Goal: Information Seeking & Learning: Learn about a topic

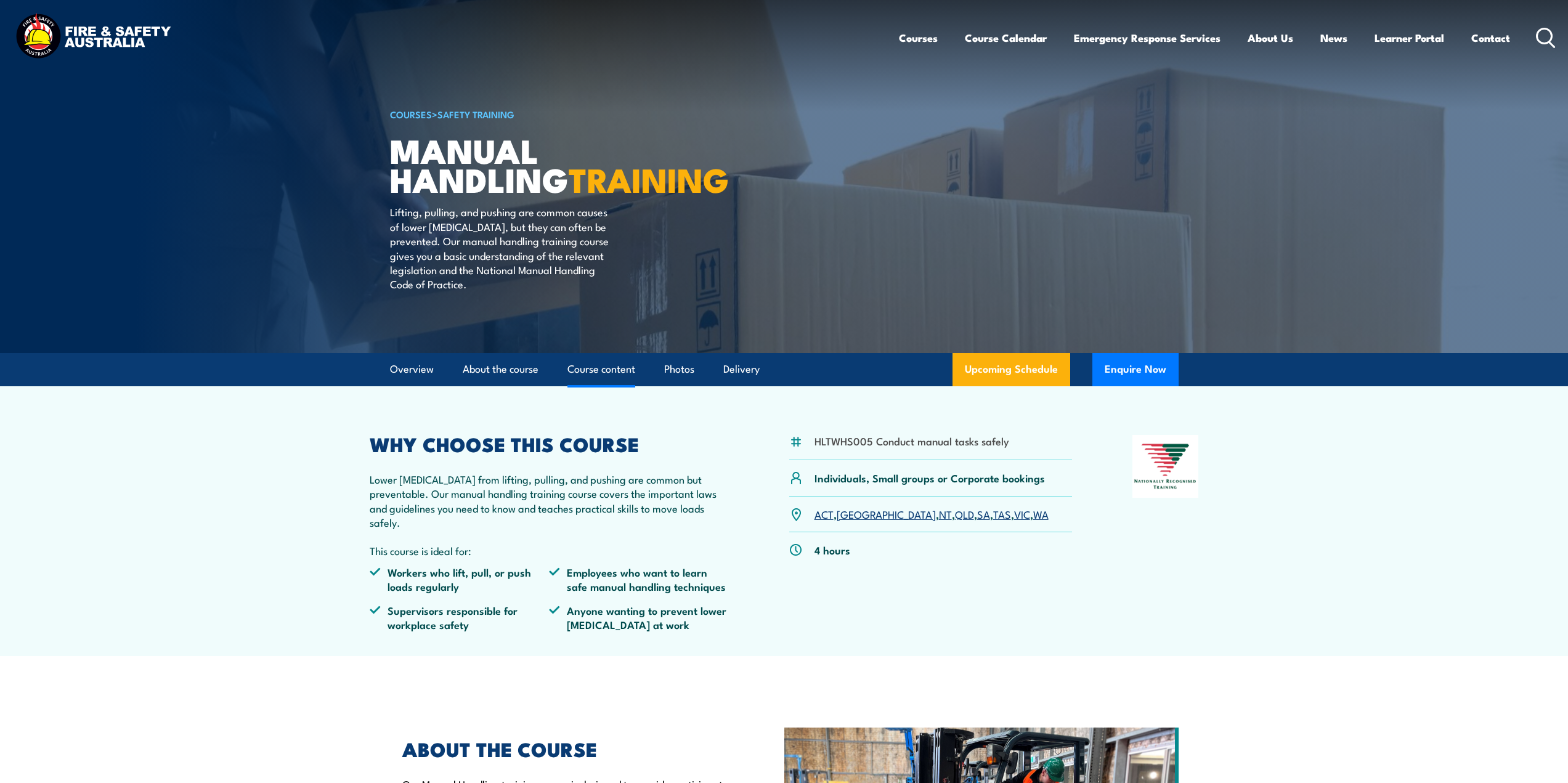
click at [602, 382] on link "Course content" at bounding box center [602, 369] width 68 height 33
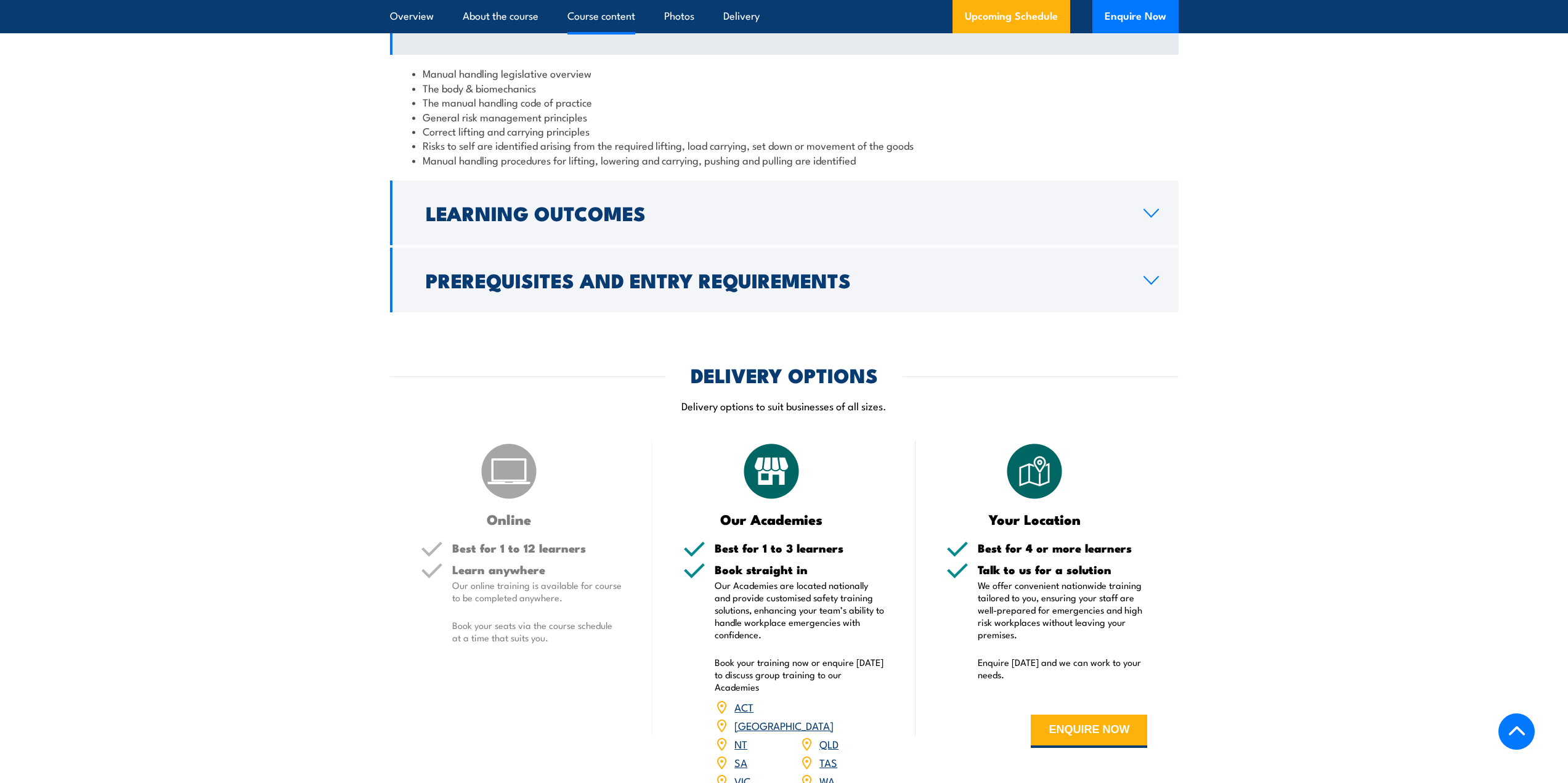
scroll to position [1031, 0]
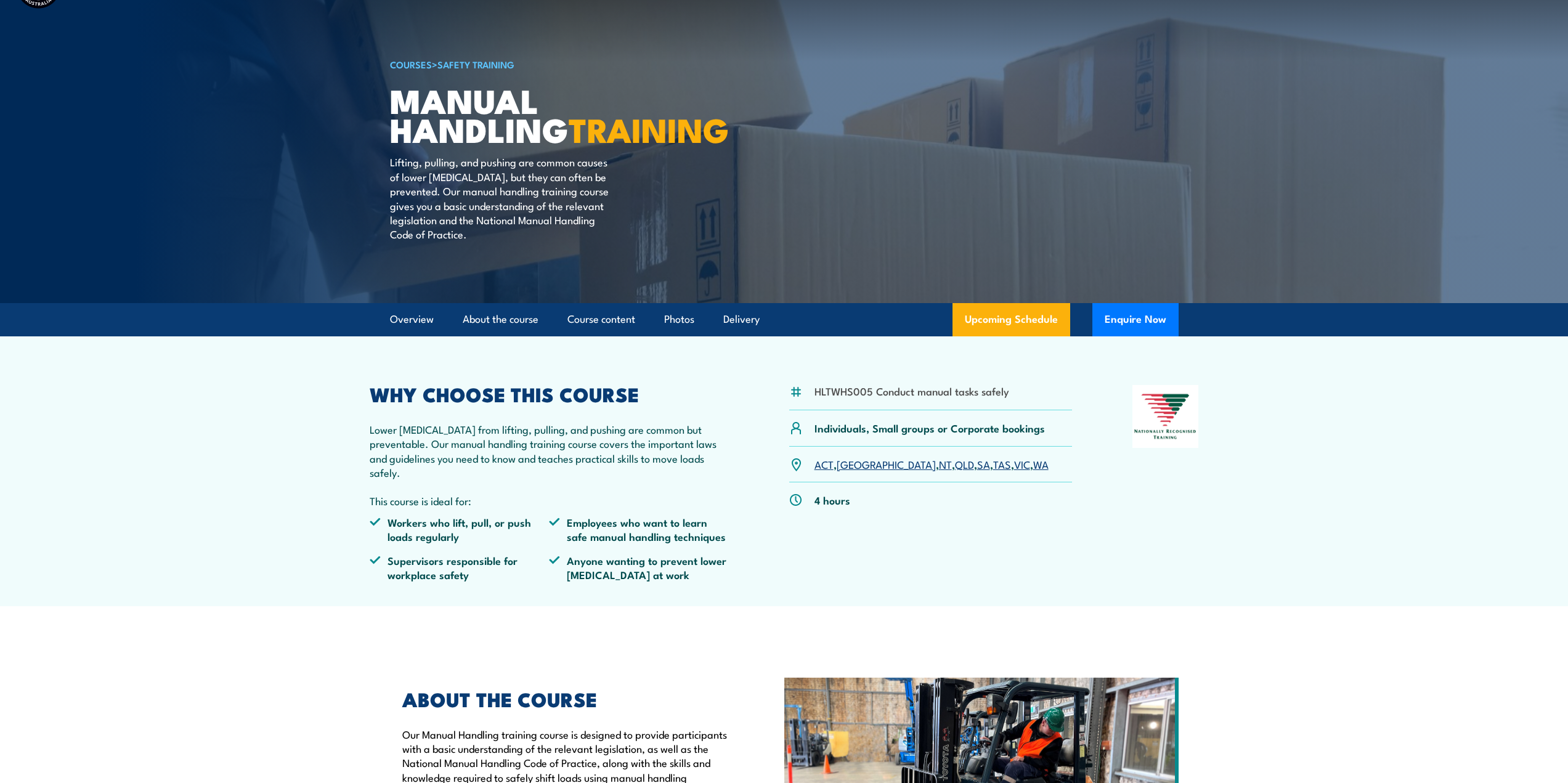
scroll to position [1, 0]
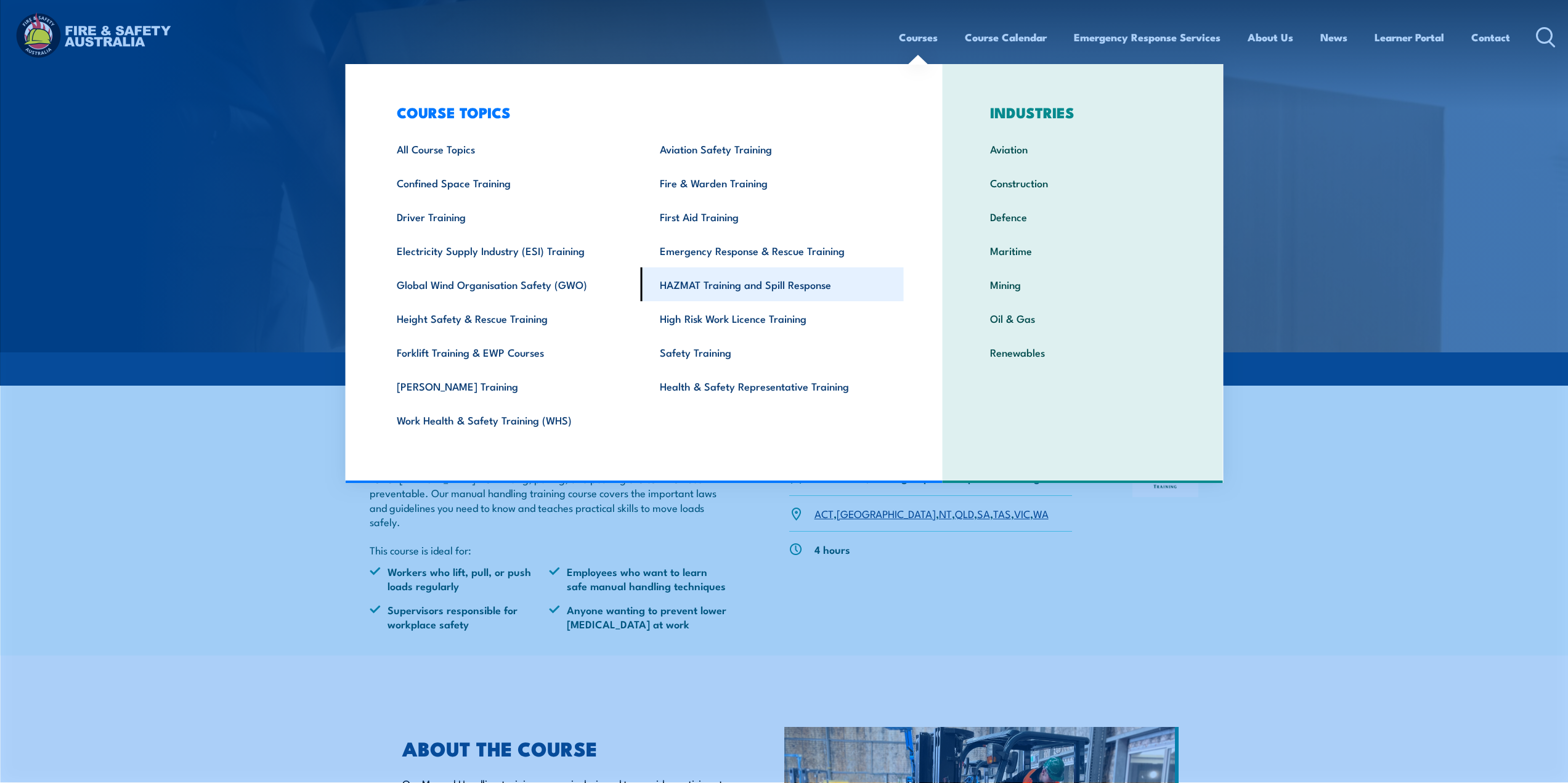
click at [706, 285] on link "HAZMAT Training and Spill Response" at bounding box center [772, 284] width 263 height 34
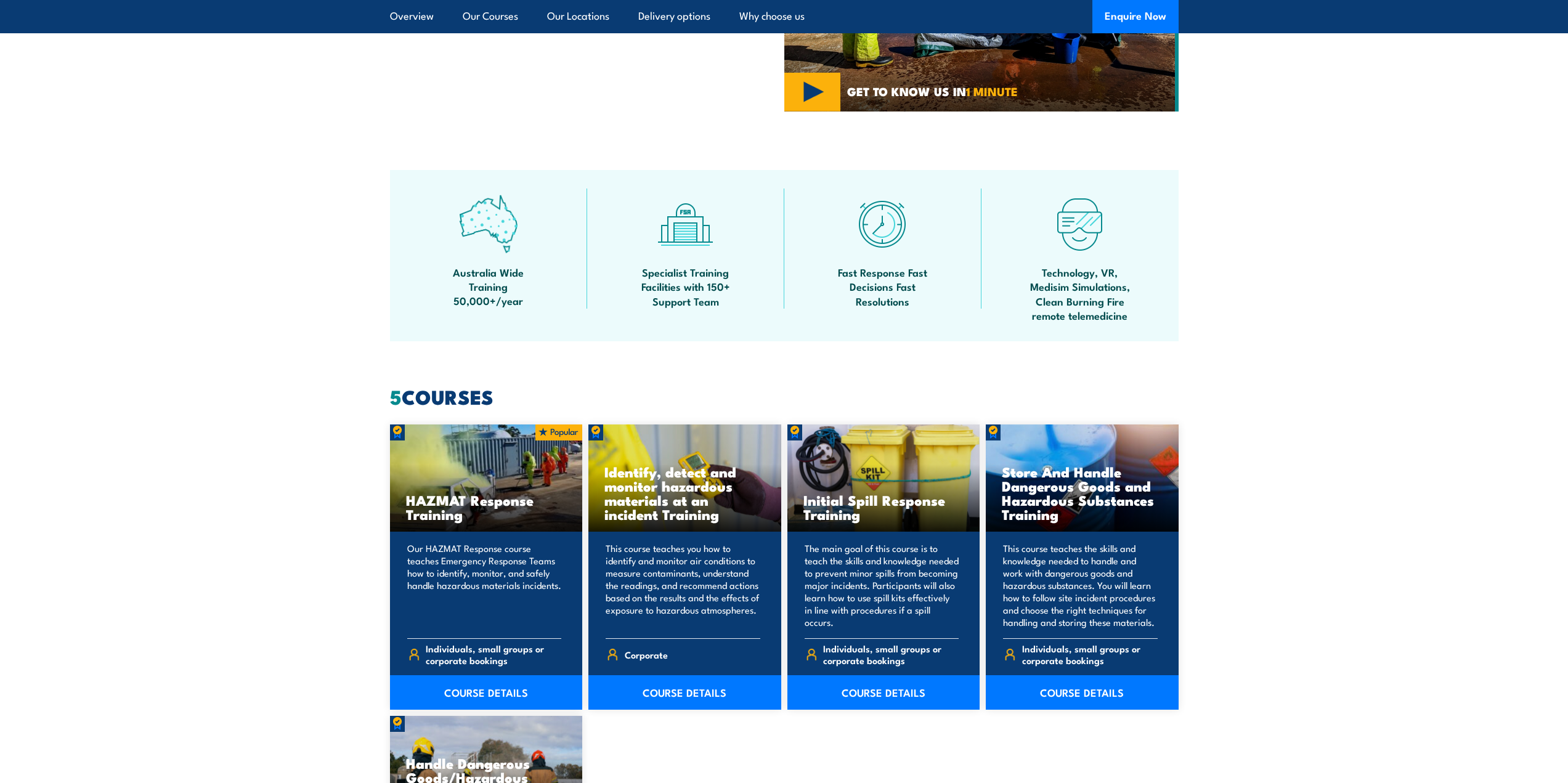
scroll to position [678, 0]
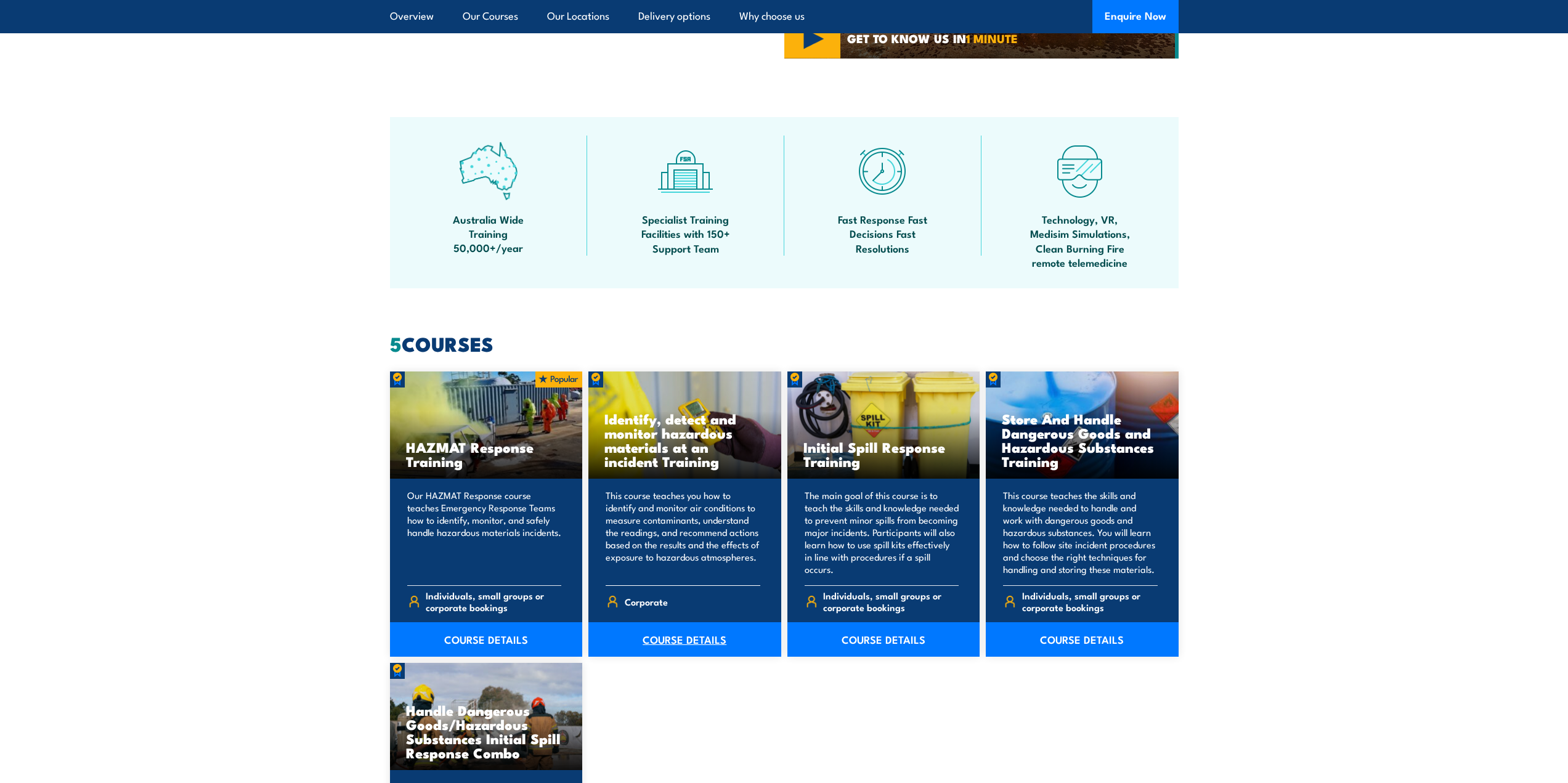
click at [675, 638] on link "COURSE DETAILS" at bounding box center [684, 639] width 193 height 35
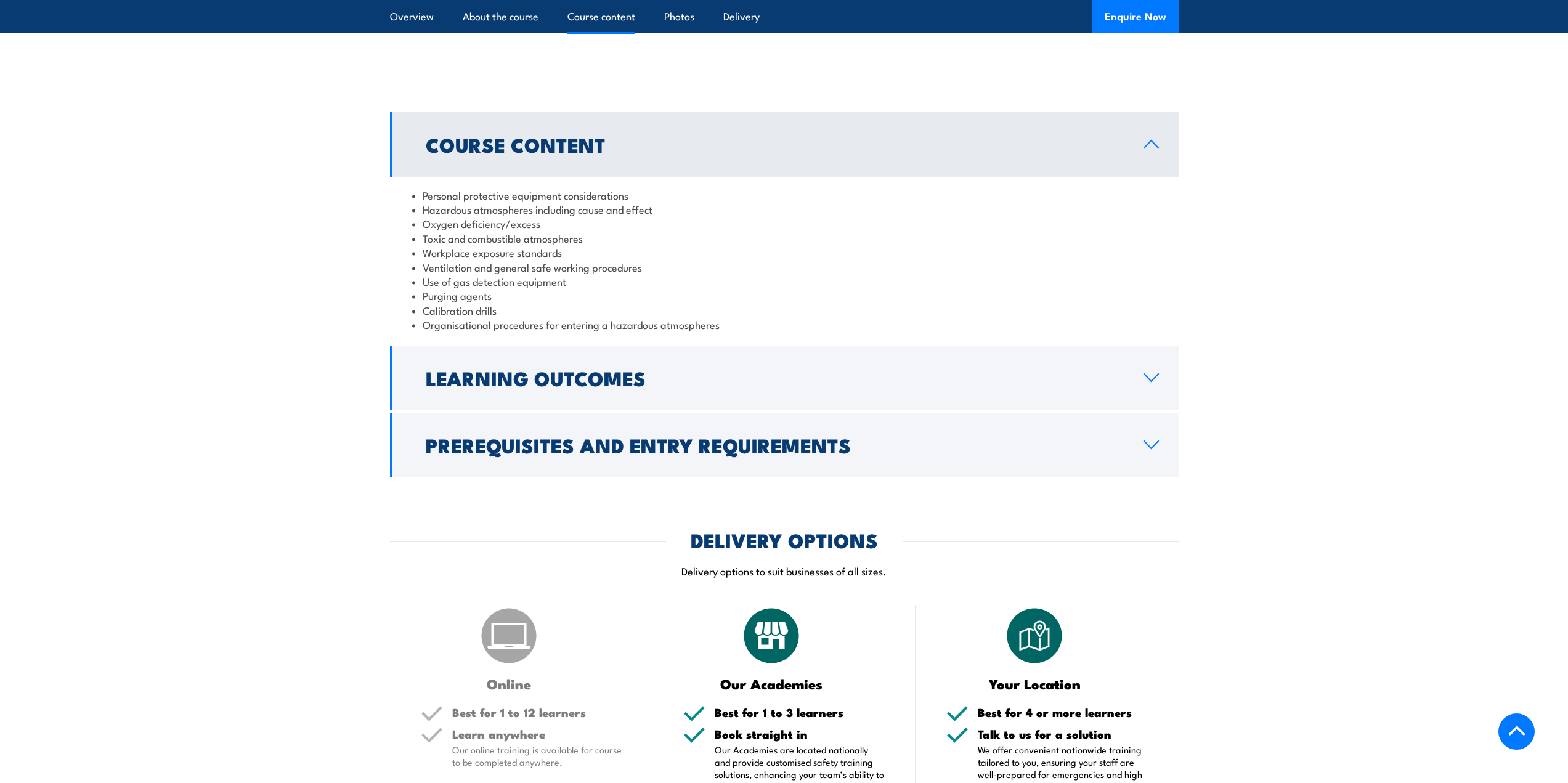
scroll to position [1170, 0]
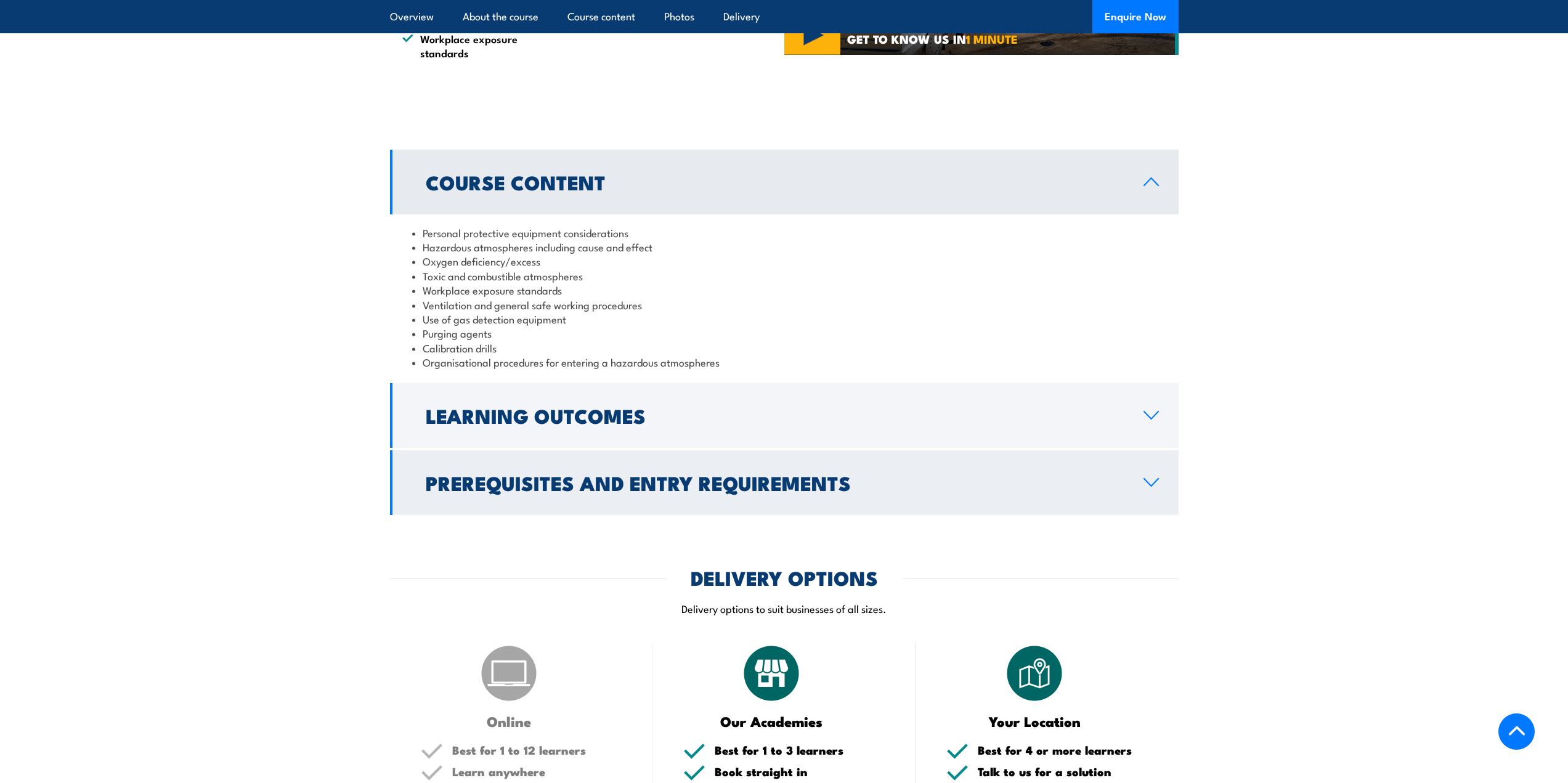
click at [1150, 487] on icon at bounding box center [1150, 482] width 17 height 10
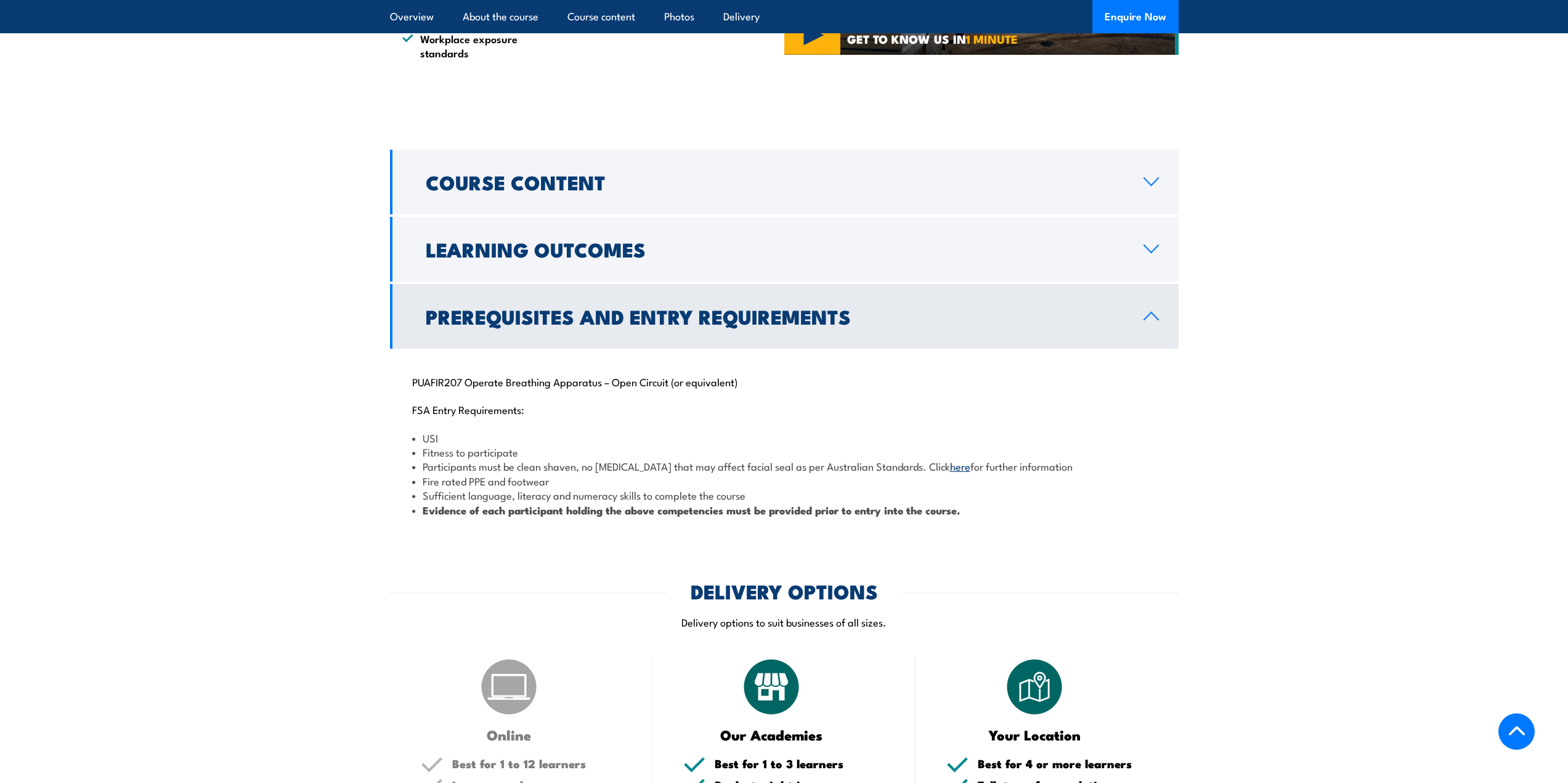
click at [1150, 348] on link "Prerequisites and Entry Requirements" at bounding box center [784, 316] width 789 height 64
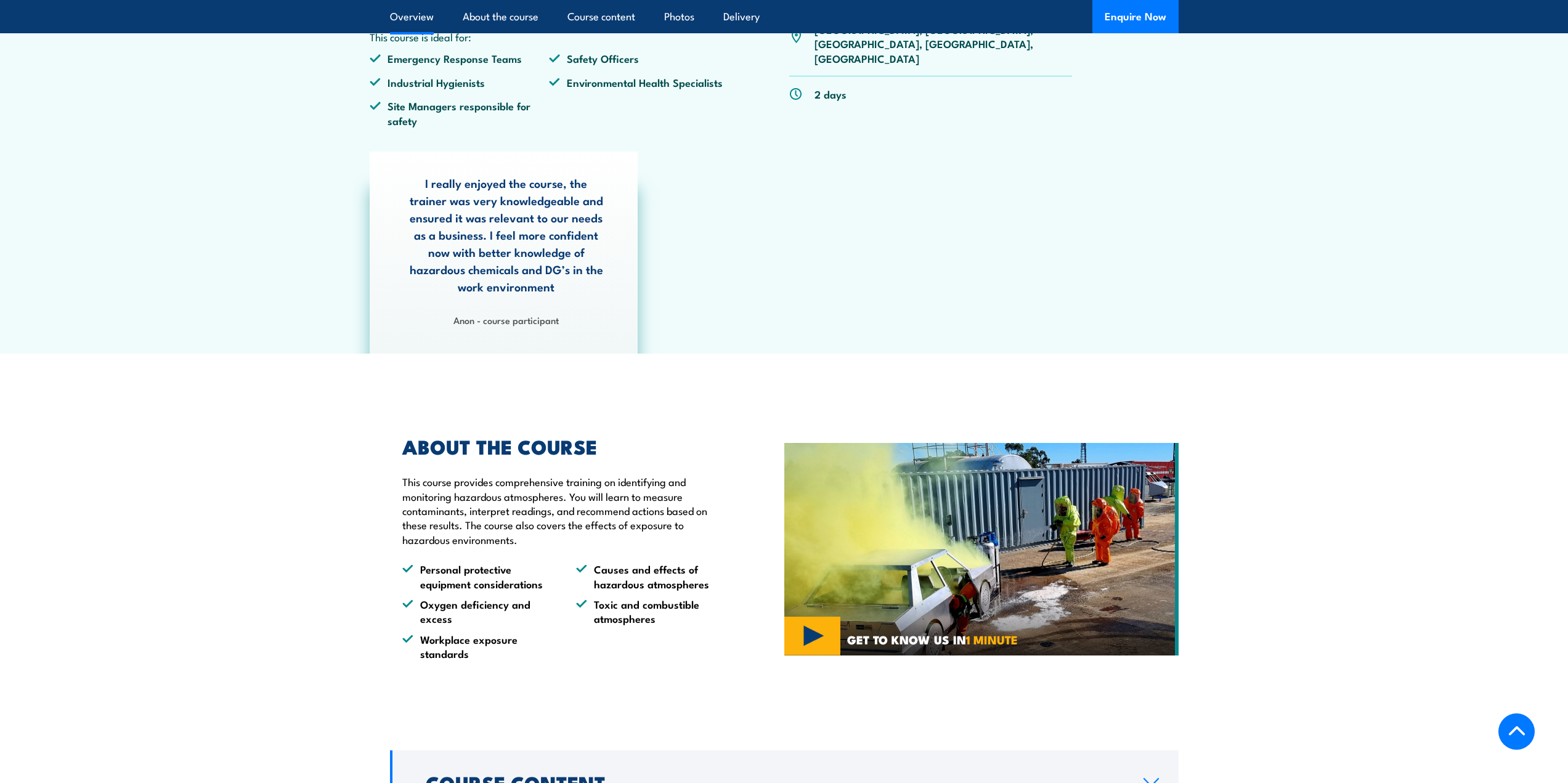
scroll to position [431, 0]
